Goal: Task Accomplishment & Management: Use online tool/utility

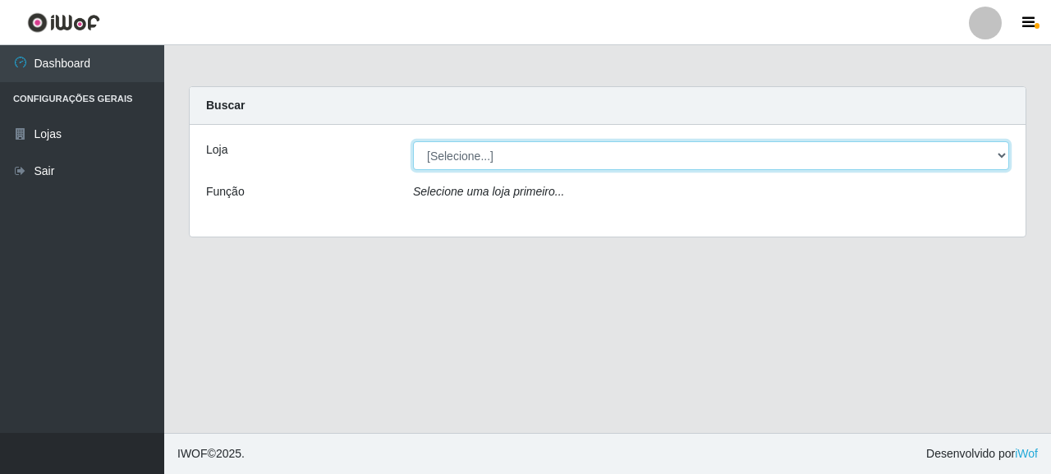
click at [455, 150] on select "[Selecione...] Supermercado Queiroz - [GEOGRAPHIC_DATA]" at bounding box center [711, 155] width 596 height 29
select select "496"
click at [413, 141] on select "[Selecione...] Supermercado Queiroz - [GEOGRAPHIC_DATA]" at bounding box center [711, 155] width 596 height 29
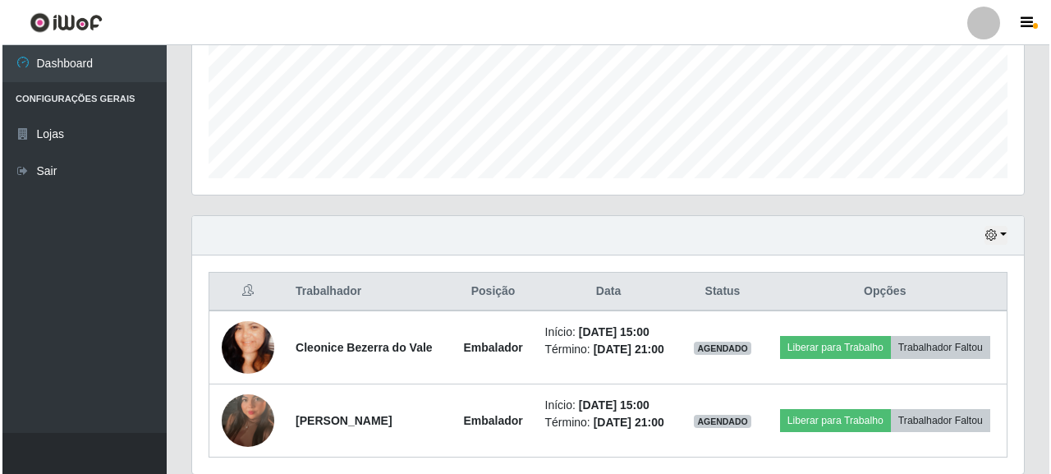
scroll to position [410, 0]
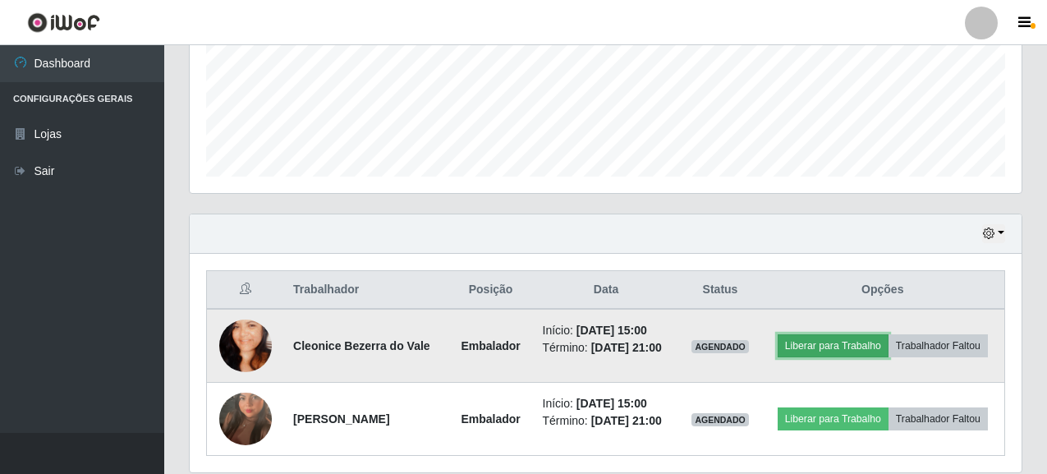
click at [809, 349] on button "Liberar para Trabalho" at bounding box center [832, 345] width 111 height 23
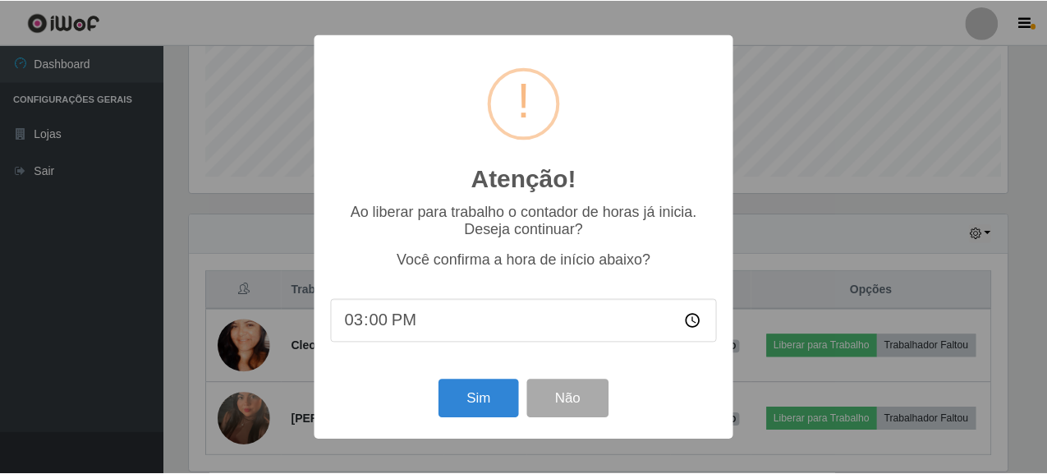
scroll to position [341, 822]
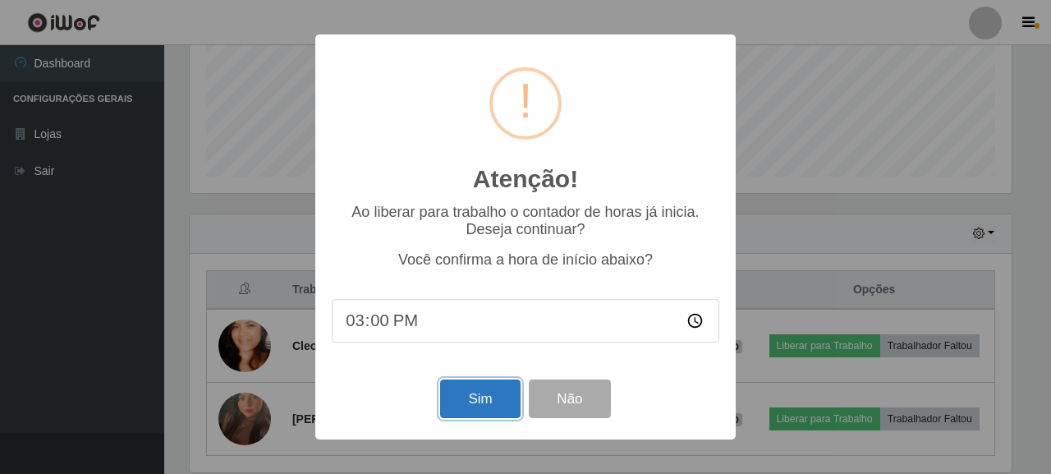
click at [484, 409] on button "Sim" at bounding box center [480, 398] width 80 height 39
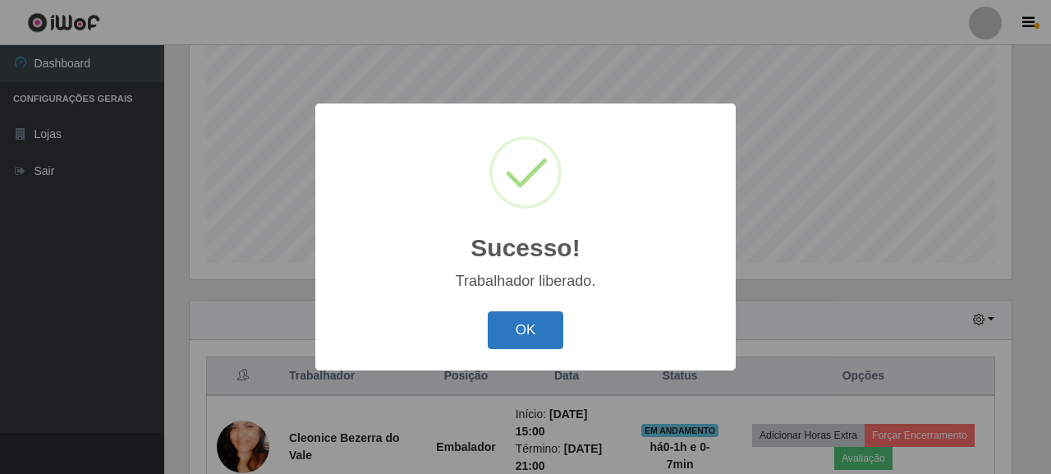
click at [507, 333] on button "OK" at bounding box center [526, 330] width 76 height 39
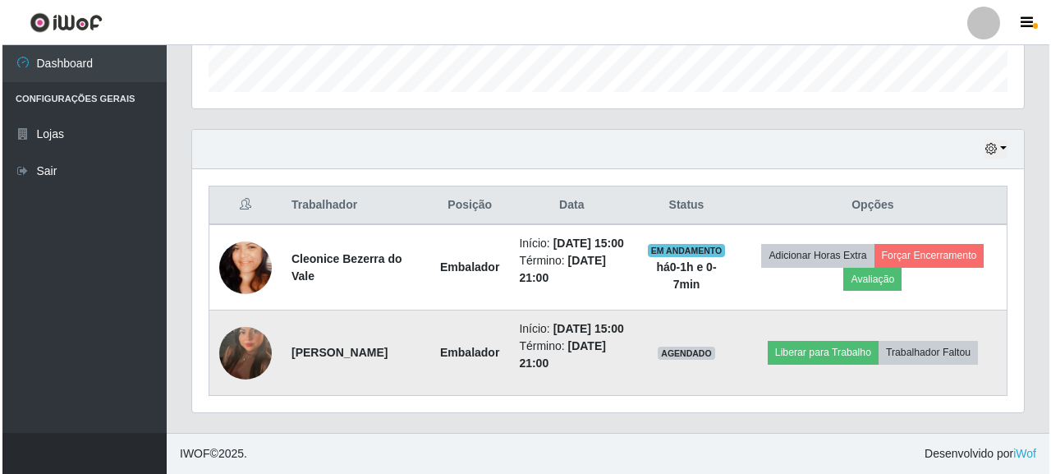
scroll to position [530, 0]
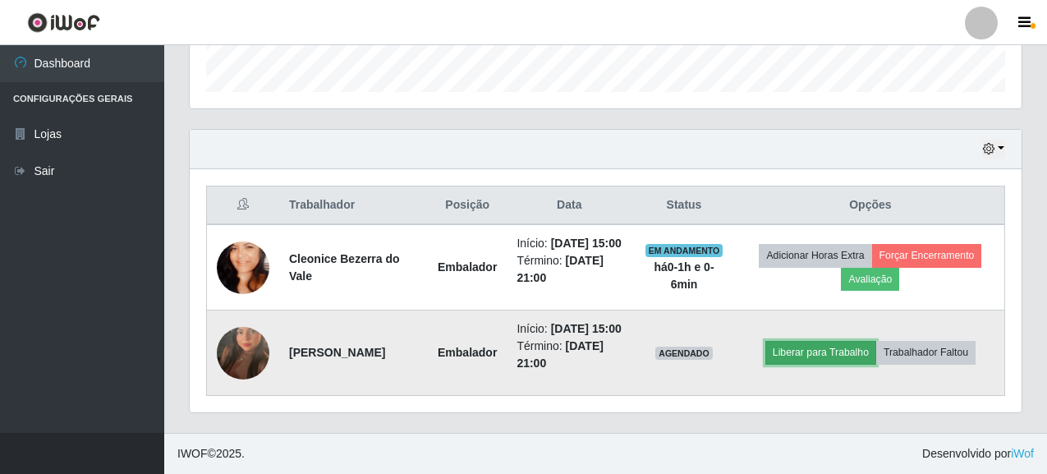
click at [824, 346] on button "Liberar para Trabalho" at bounding box center [820, 352] width 111 height 23
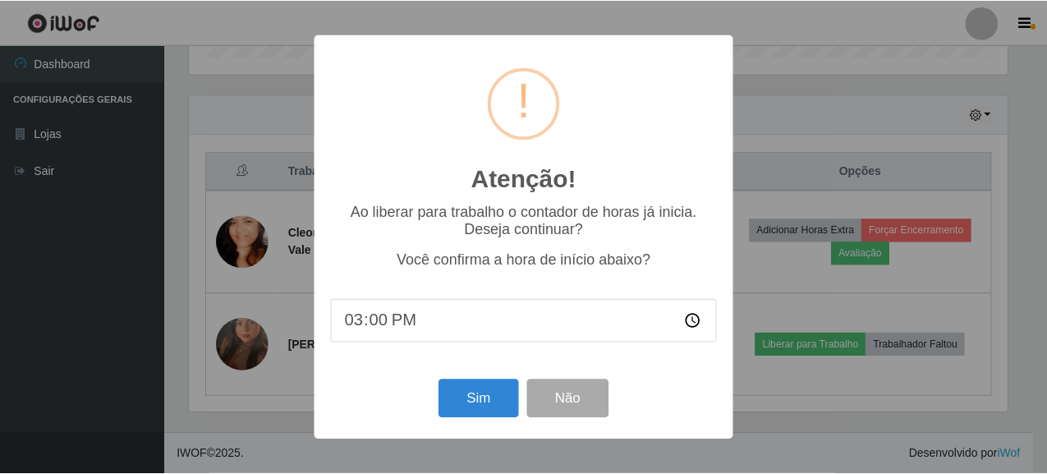
scroll to position [341, 822]
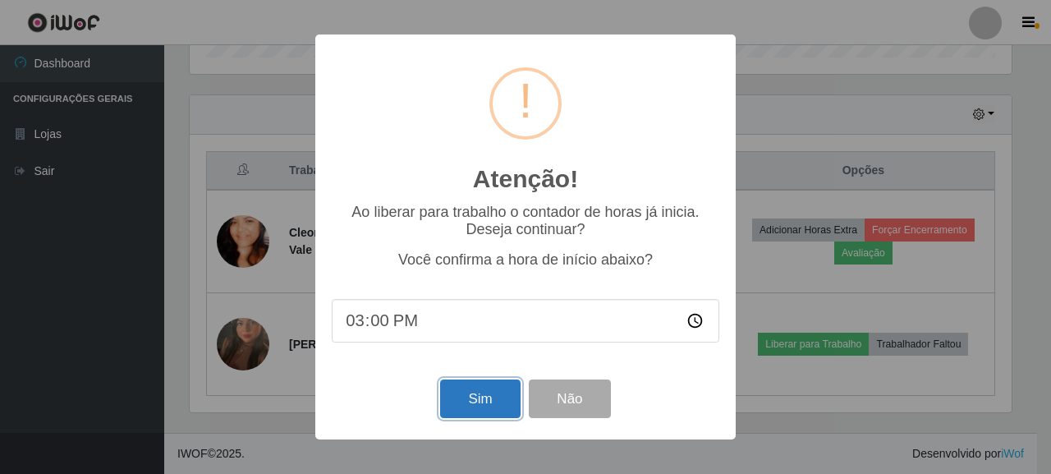
click at [484, 404] on button "Sim" at bounding box center [480, 398] width 80 height 39
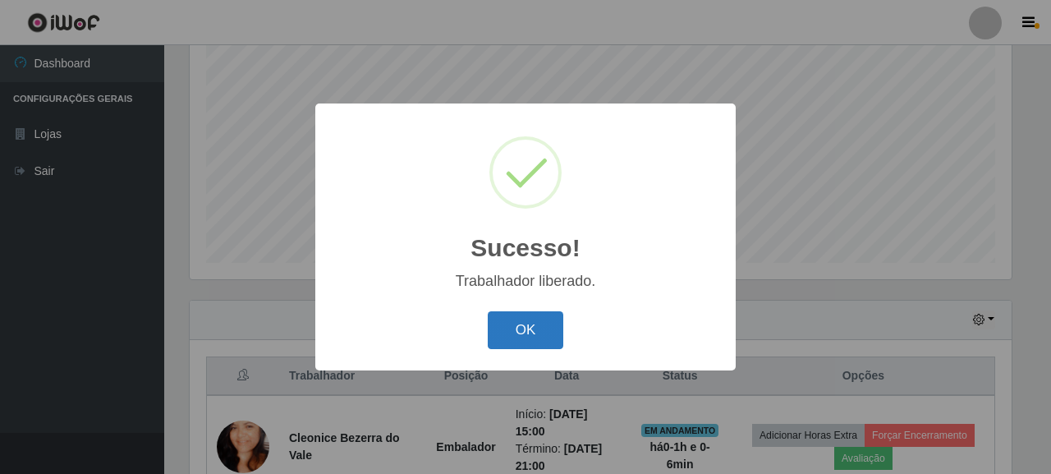
click at [521, 321] on button "OK" at bounding box center [526, 330] width 76 height 39
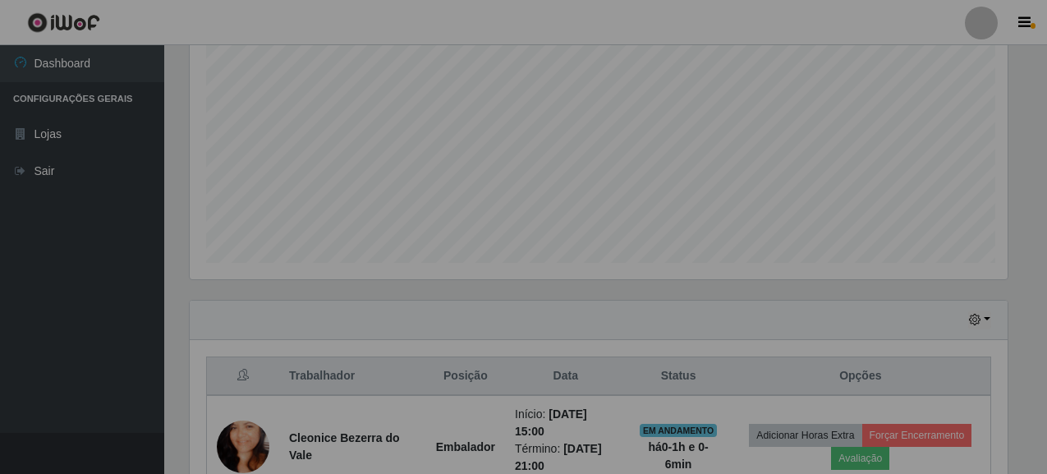
scroll to position [341, 832]
